Goal: Find specific page/section

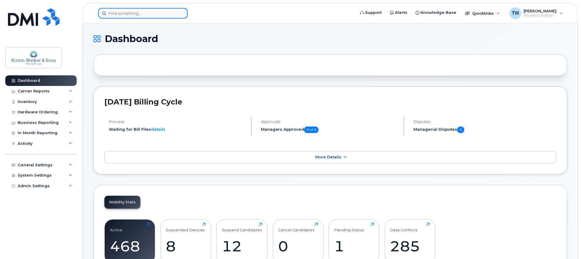
click at [157, 11] on input at bounding box center [142, 13] width 89 height 11
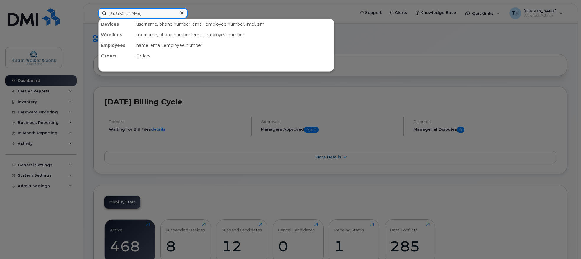
type input "clint miranda"
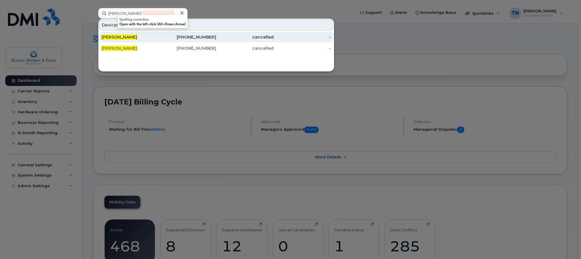
click at [141, 36] on div "[PERSON_NAME]" at bounding box center [129, 37] width 57 height 6
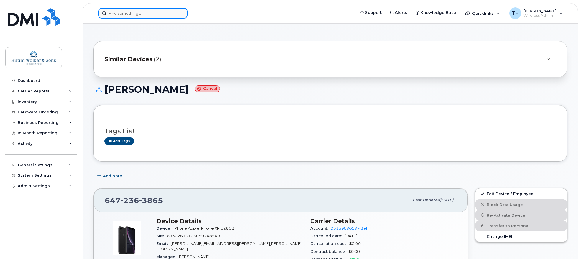
click at [148, 13] on input at bounding box center [142, 13] width 89 height 11
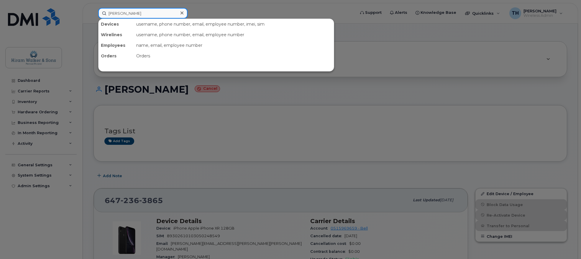
type input "clint miranda"
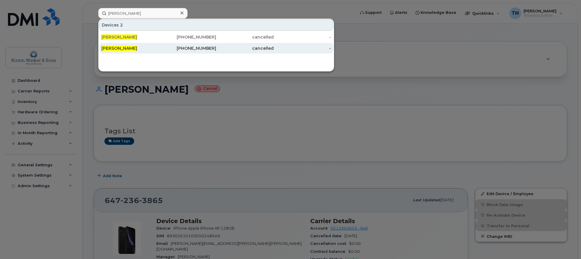
click at [194, 50] on div "647-808-5277" at bounding box center [187, 48] width 57 height 6
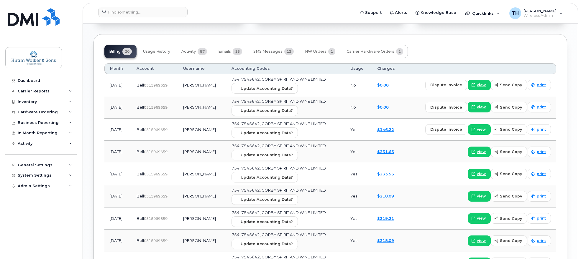
scroll to position [560, 0]
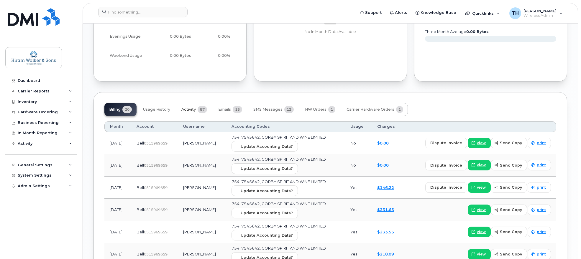
click at [193, 110] on span "Activity" at bounding box center [188, 109] width 14 height 5
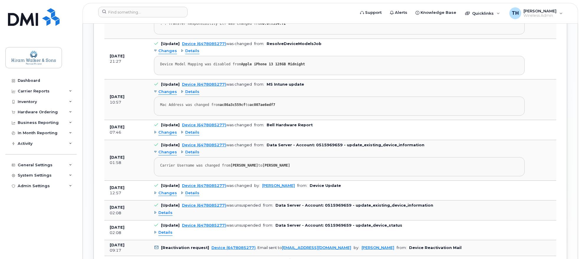
scroll to position [796, 0]
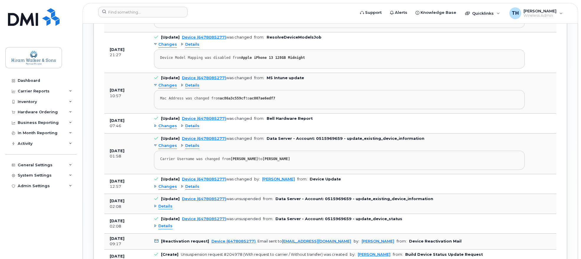
click at [181, 147] on div "Details" at bounding box center [190, 146] width 19 height 6
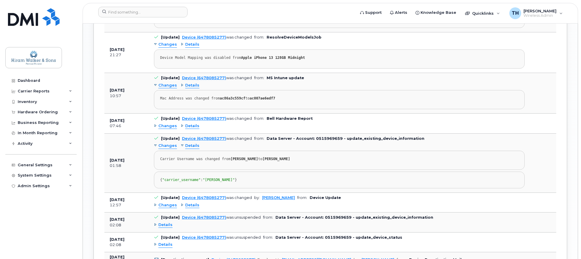
click at [183, 208] on div "Details" at bounding box center [190, 206] width 19 height 6
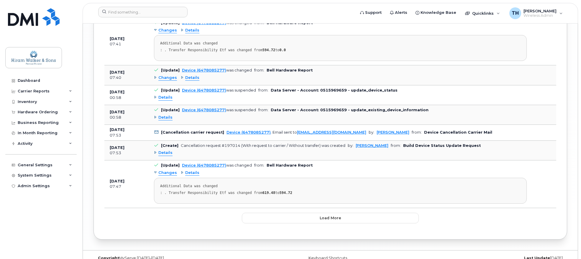
scroll to position [1238, 0]
